Goal: Navigation & Orientation: Find specific page/section

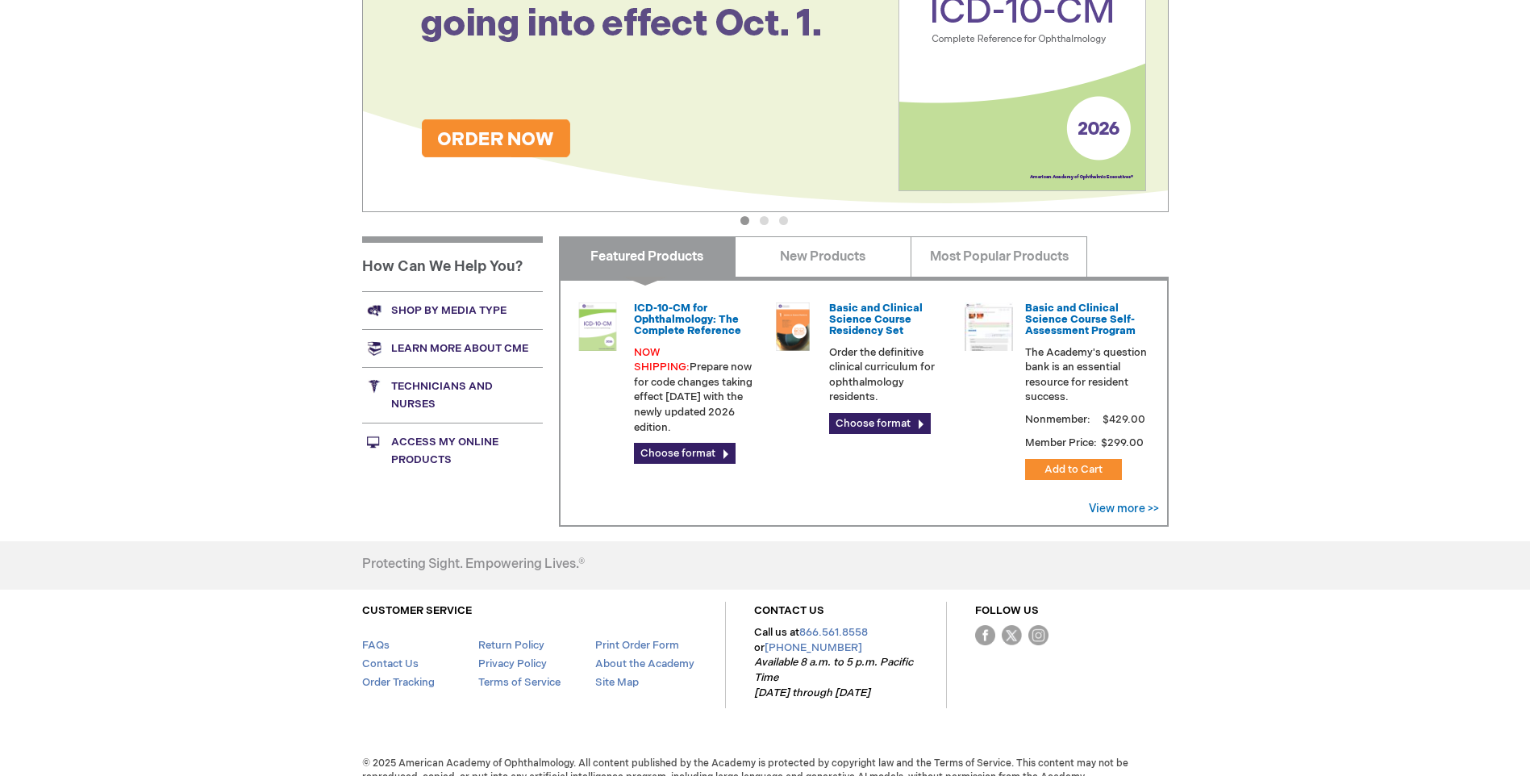
scroll to position [360, 0]
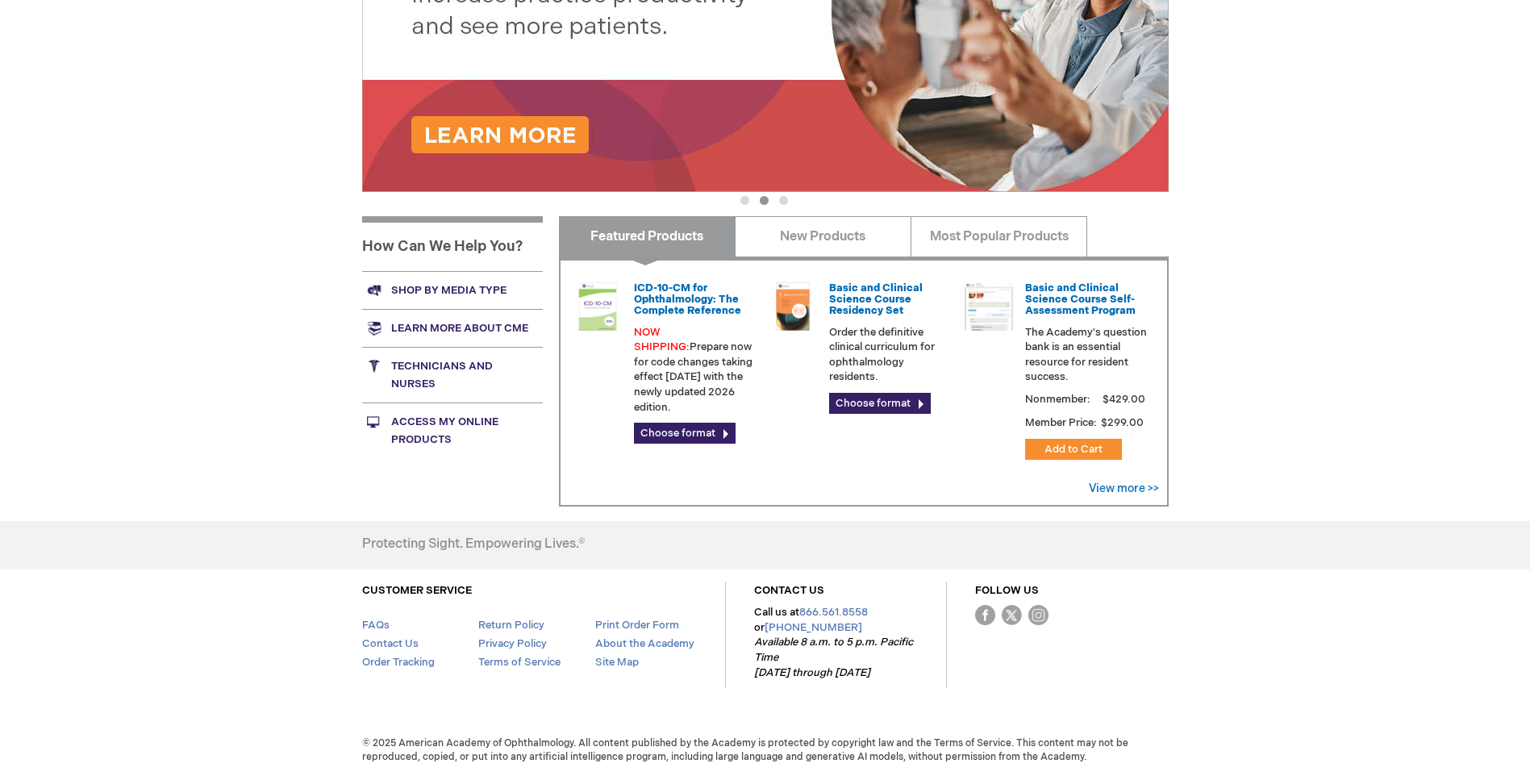
click at [467, 294] on link "Shop by media type" at bounding box center [452, 290] width 181 height 38
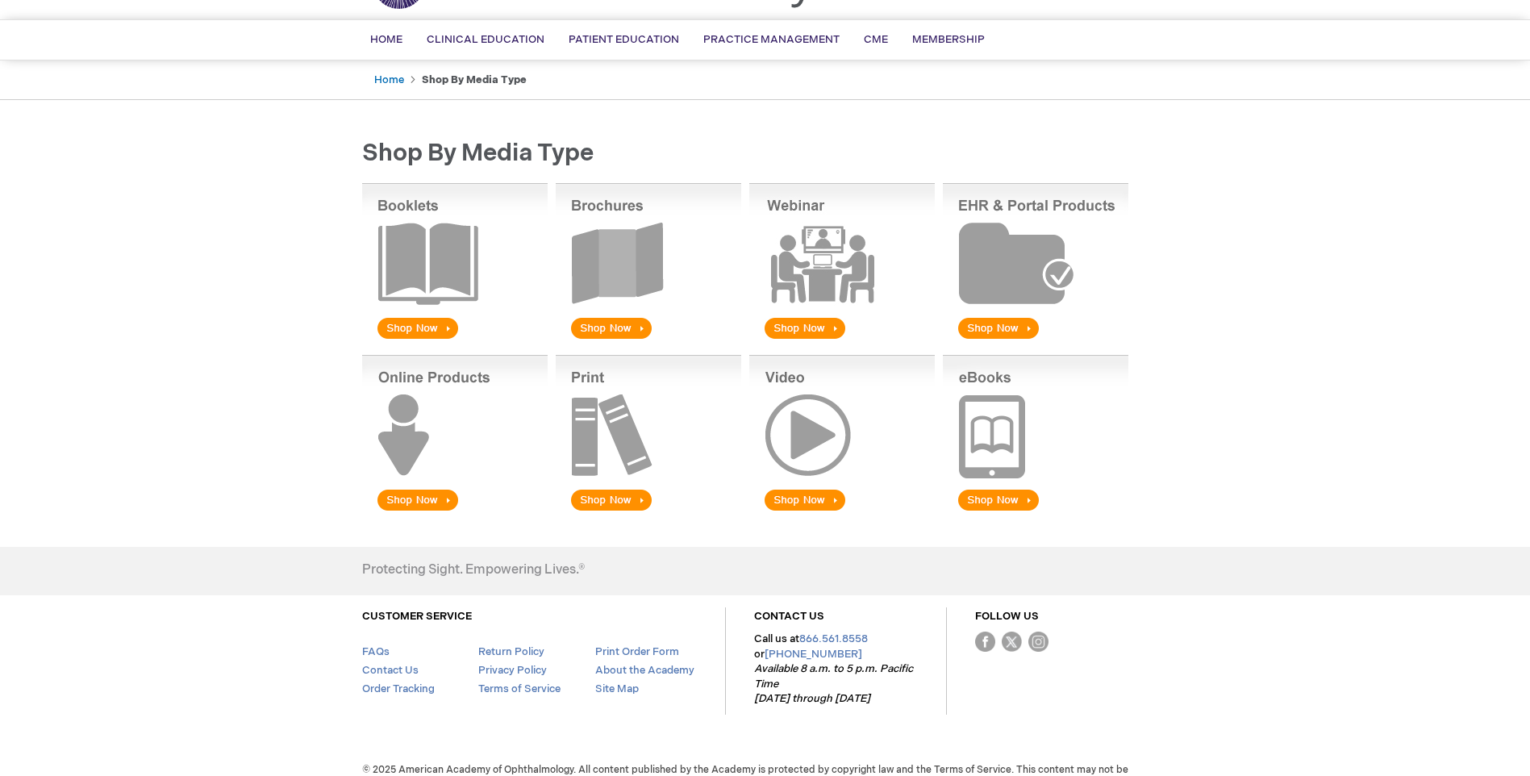
scroll to position [125, 0]
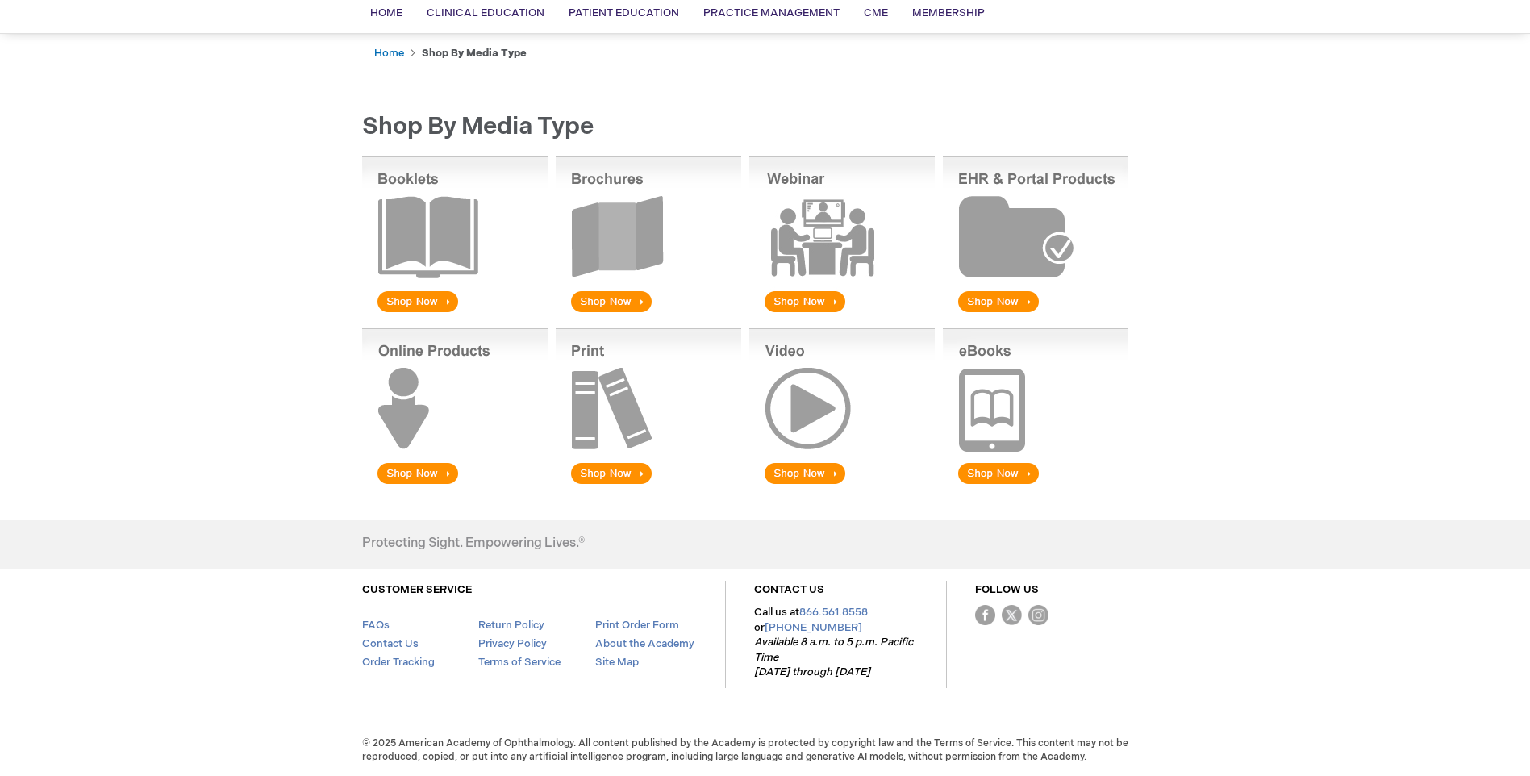
click at [1004, 421] on img at bounding box center [1036, 407] width 186 height 159
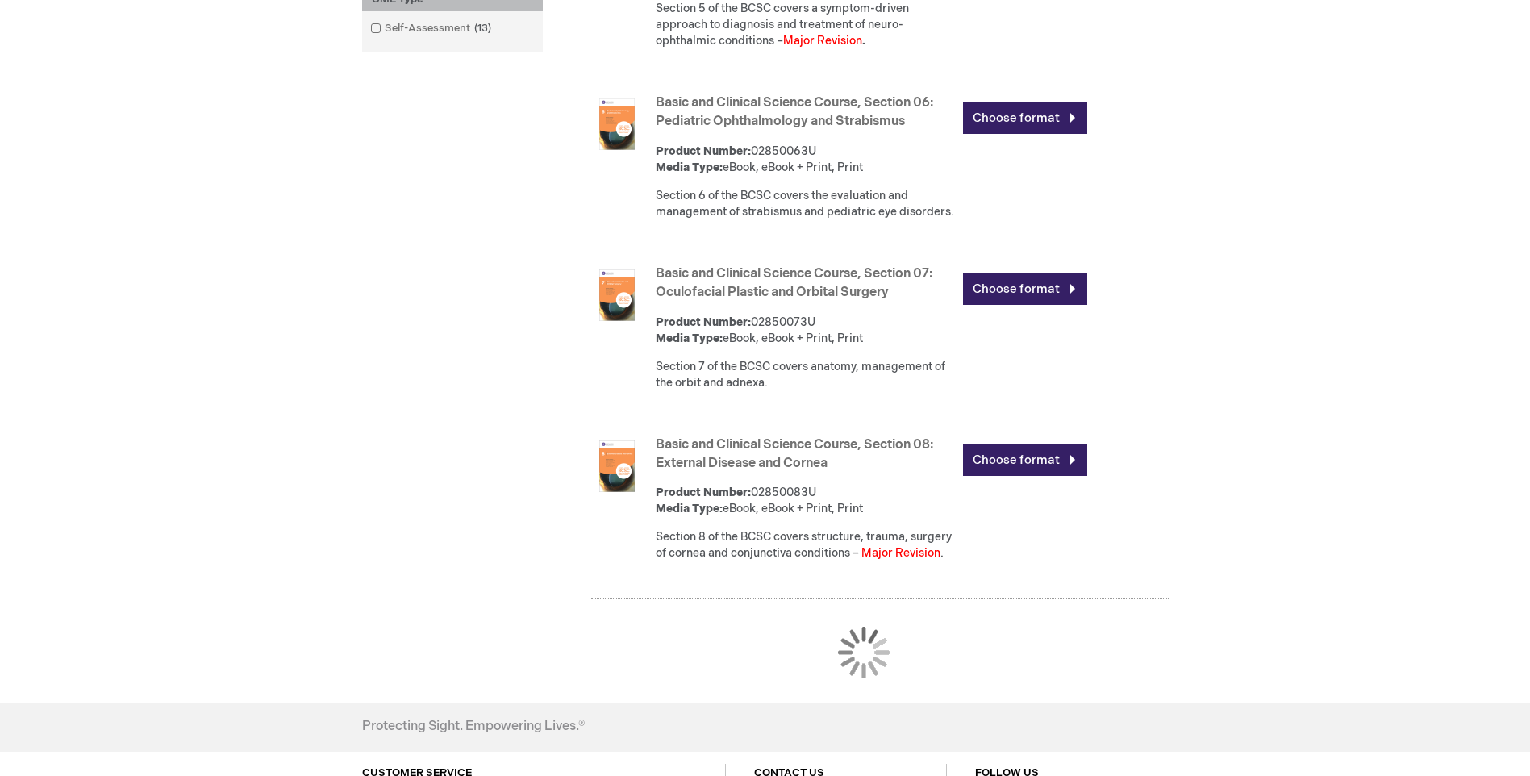
scroll to position [1452, 0]
